Goal: Task Accomplishment & Management: Use online tool/utility

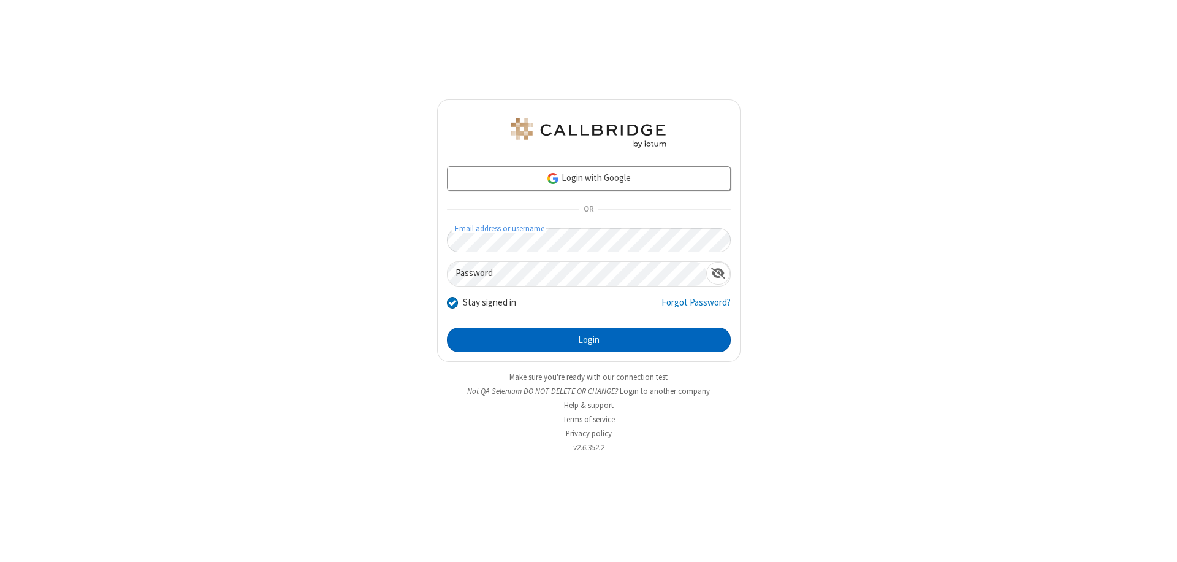
click at [589, 340] on button "Login" at bounding box center [589, 339] width 284 height 25
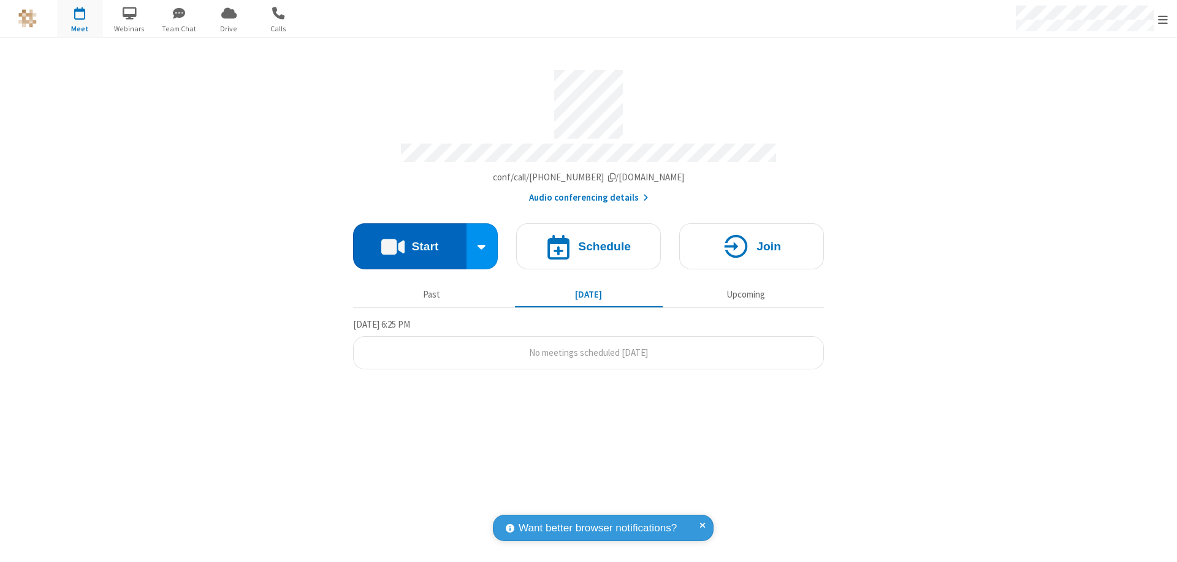
click at [410, 240] on button "Start" at bounding box center [409, 246] width 113 height 46
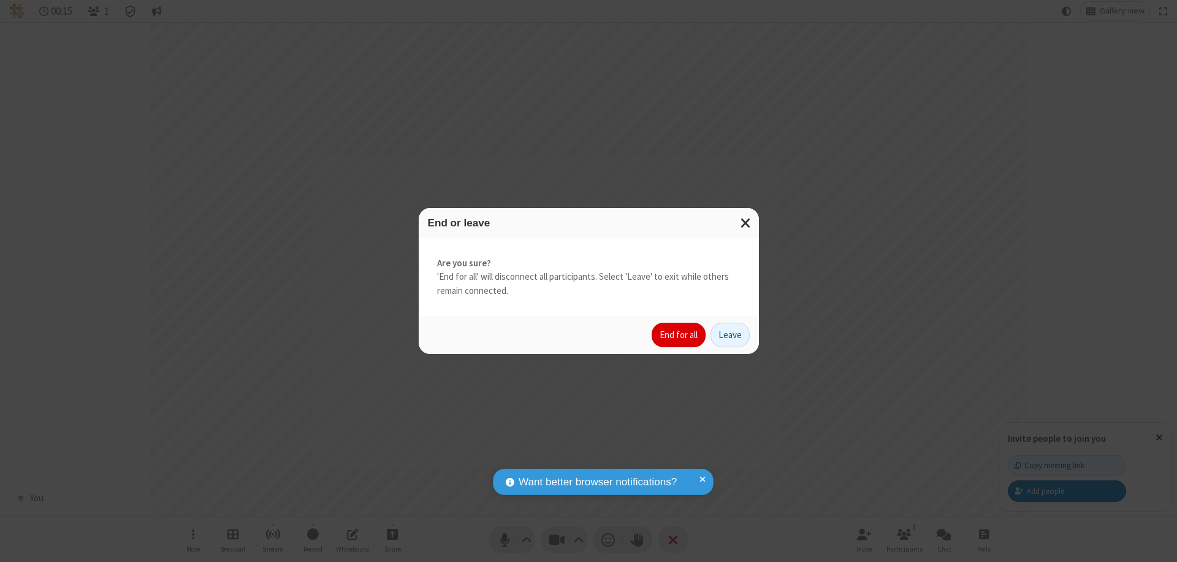
click at [679, 335] on button "End for all" at bounding box center [679, 334] width 54 height 25
